Goal: Task Accomplishment & Management: Manage account settings

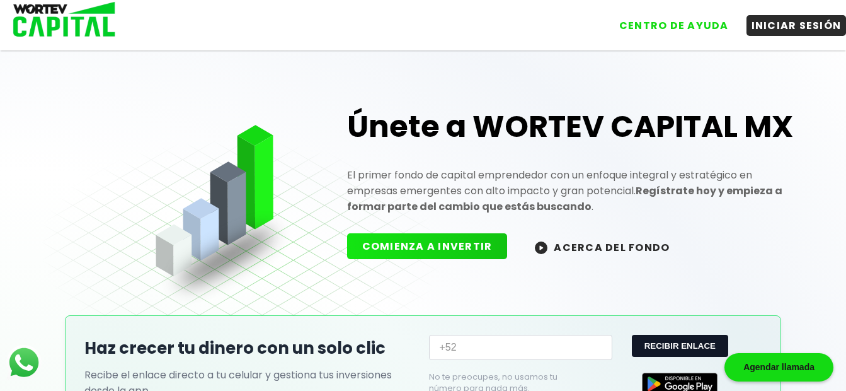
click at [793, 36] on div "CENTRO DE AYUDA INICIAR SESIÓN" at bounding box center [423, 20] width 846 height 41
click at [793, 32] on button "INICIAR SESIÓN" at bounding box center [797, 23] width 100 height 21
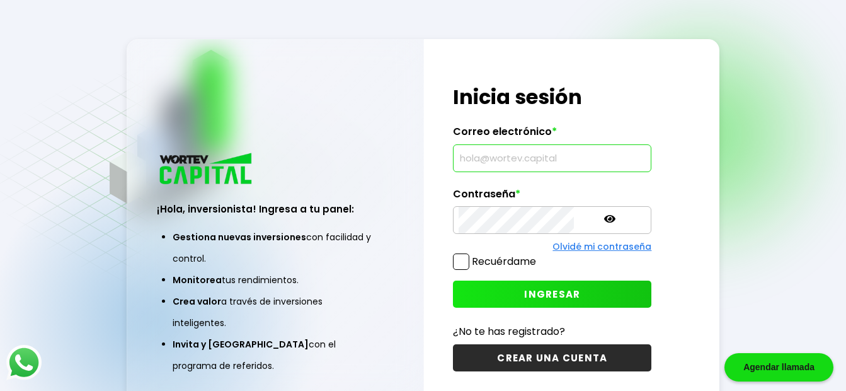
click at [480, 150] on input "text" at bounding box center [552, 158] width 187 height 26
click at [478, 153] on input "text" at bounding box center [552, 158] width 187 height 26
type input "[EMAIL_ADDRESS][DOMAIN_NAME]"
